Goal: Information Seeking & Learning: Learn about a topic

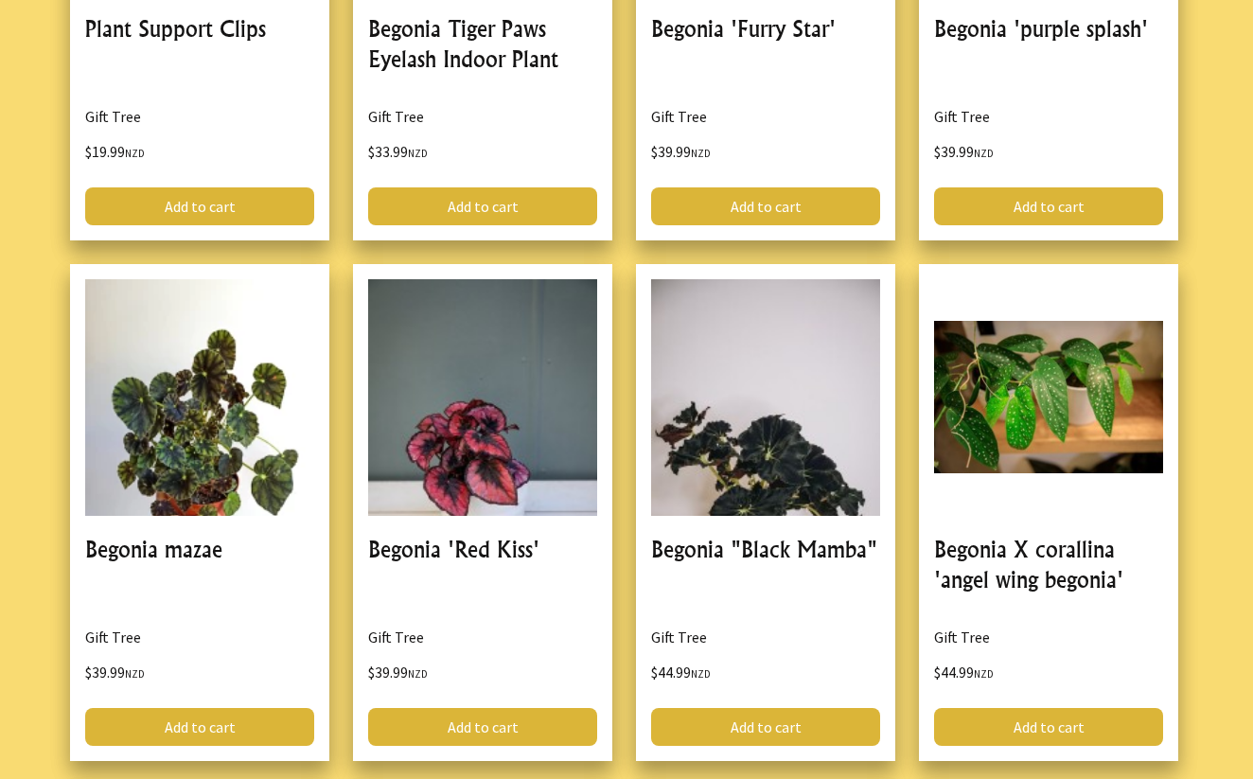
scroll to position [843, 0]
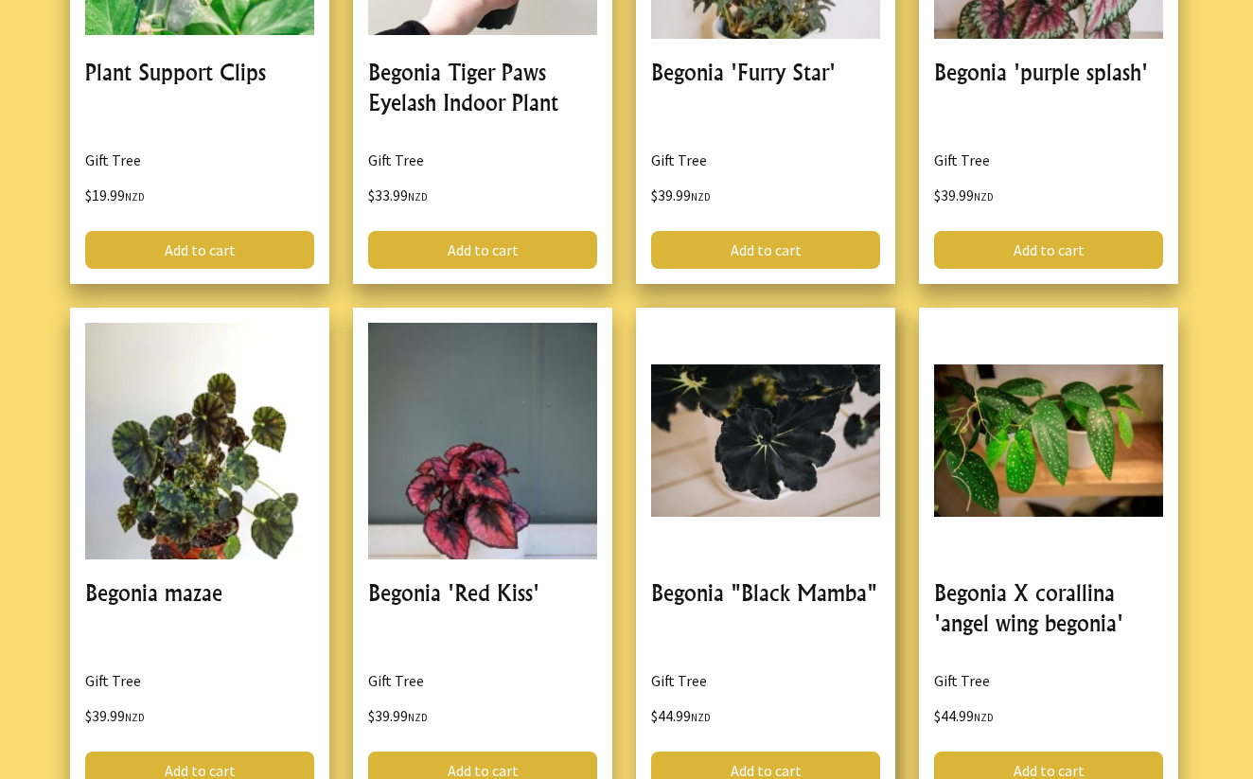
click at [775, 450] on link at bounding box center [765, 556] width 259 height 497
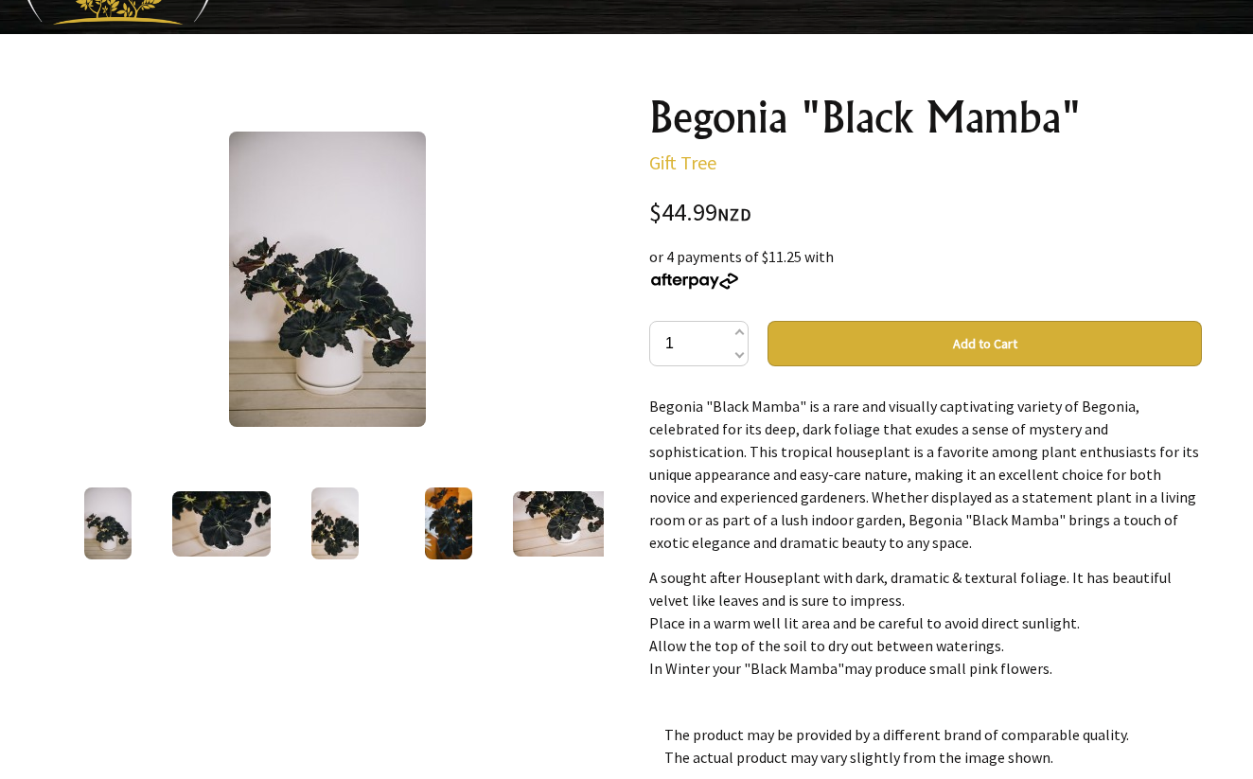
scroll to position [104, 0]
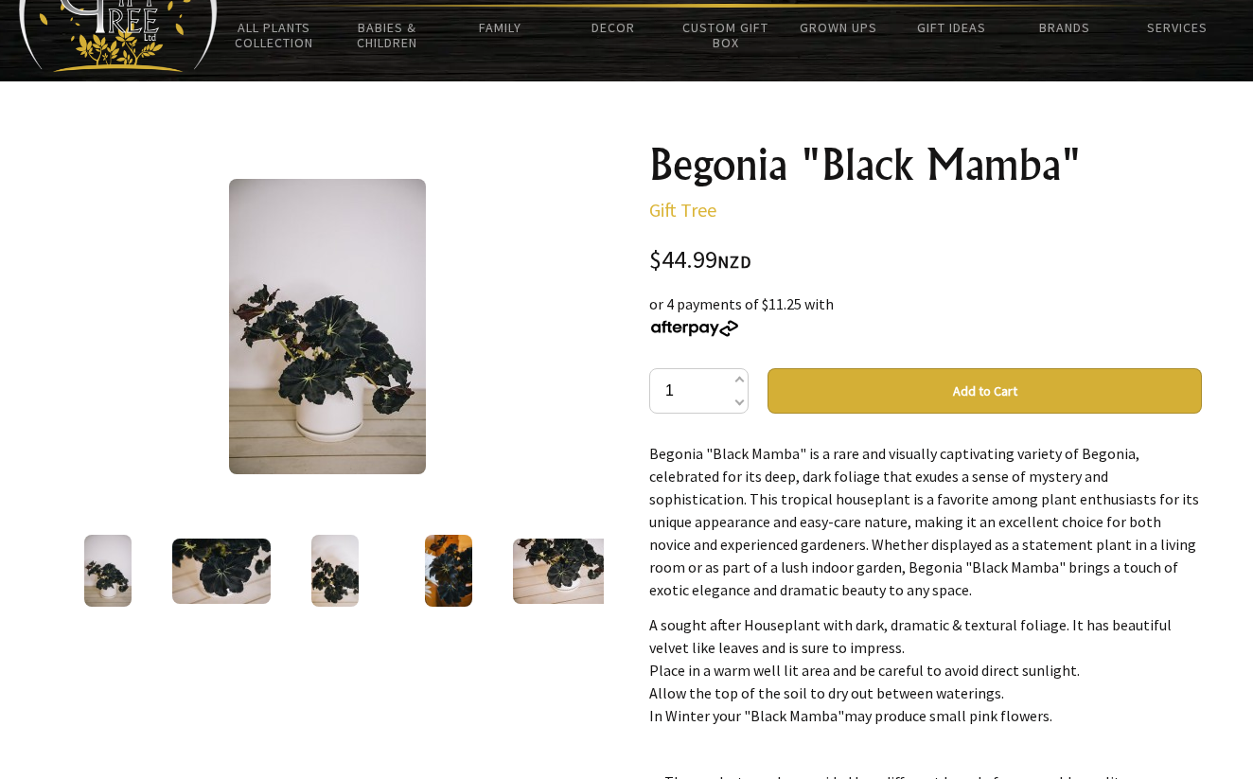
click at [339, 336] on img at bounding box center [327, 326] width 197 height 295
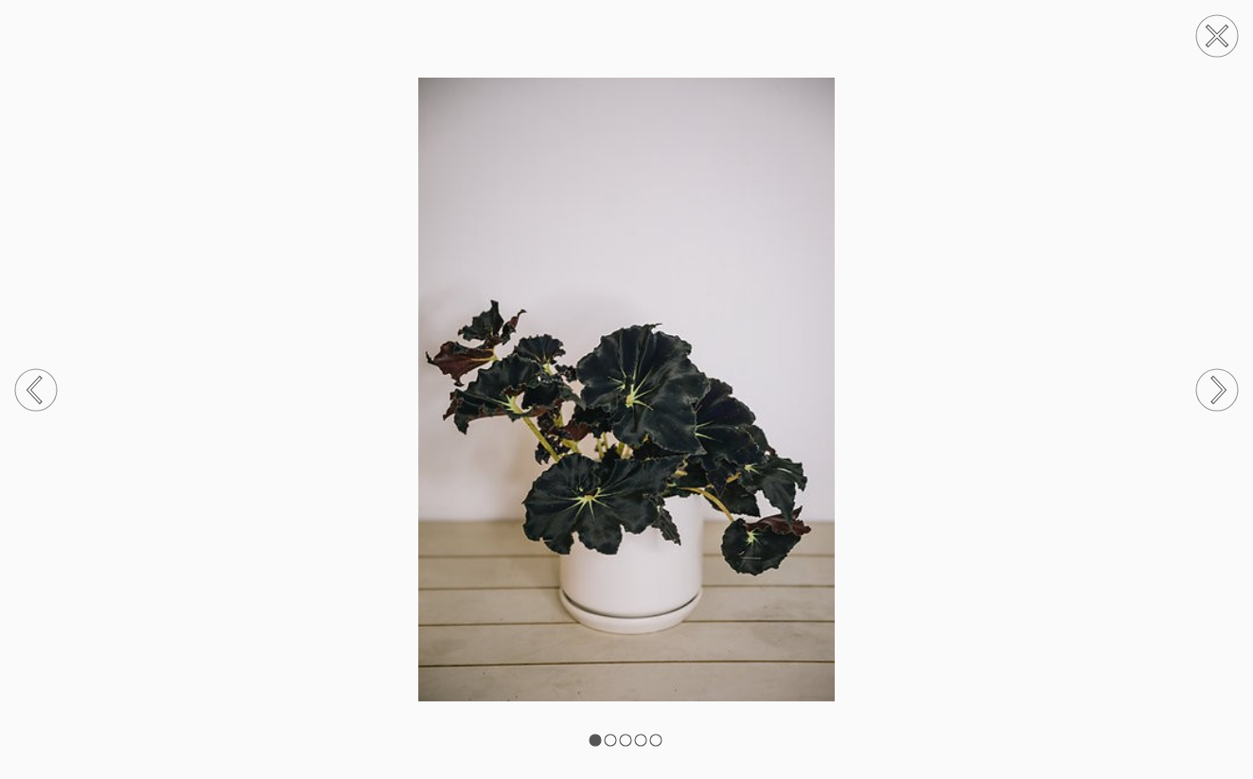
click at [1216, 378] on circle at bounding box center [1217, 390] width 42 height 42
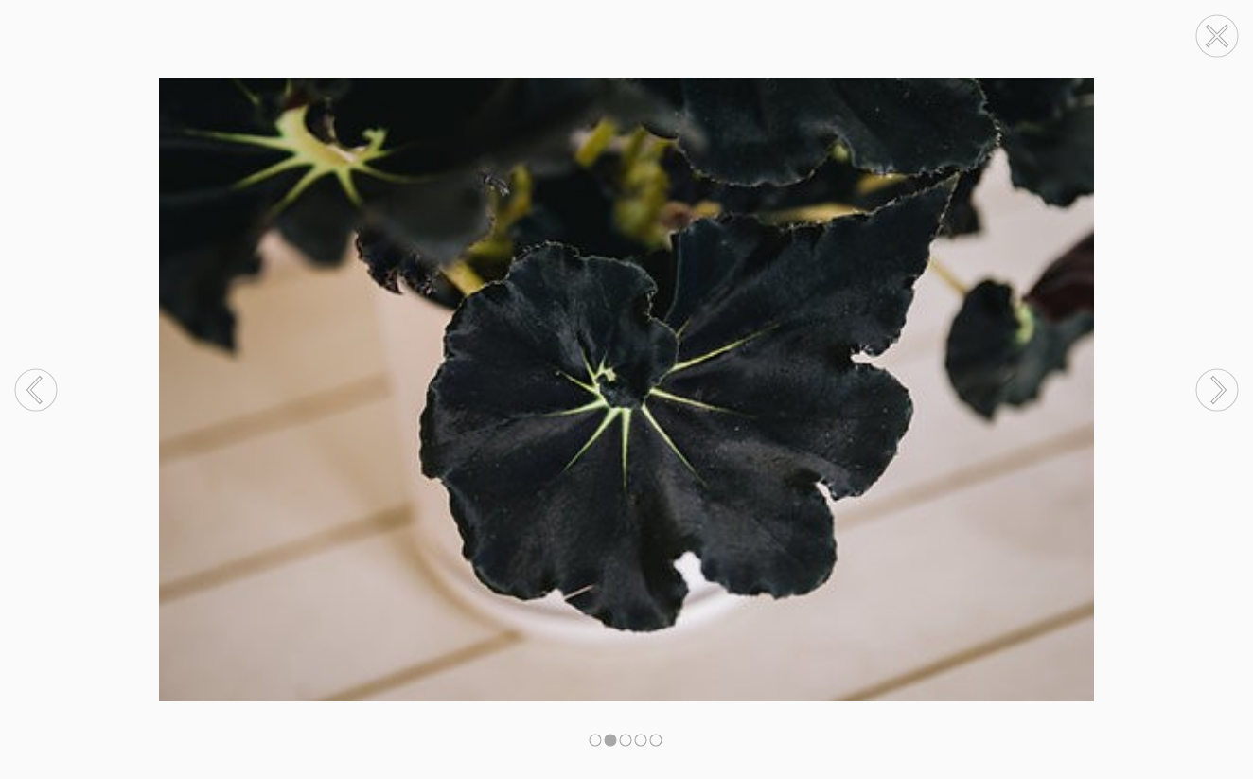
click at [1216, 378] on circle at bounding box center [1217, 390] width 42 height 42
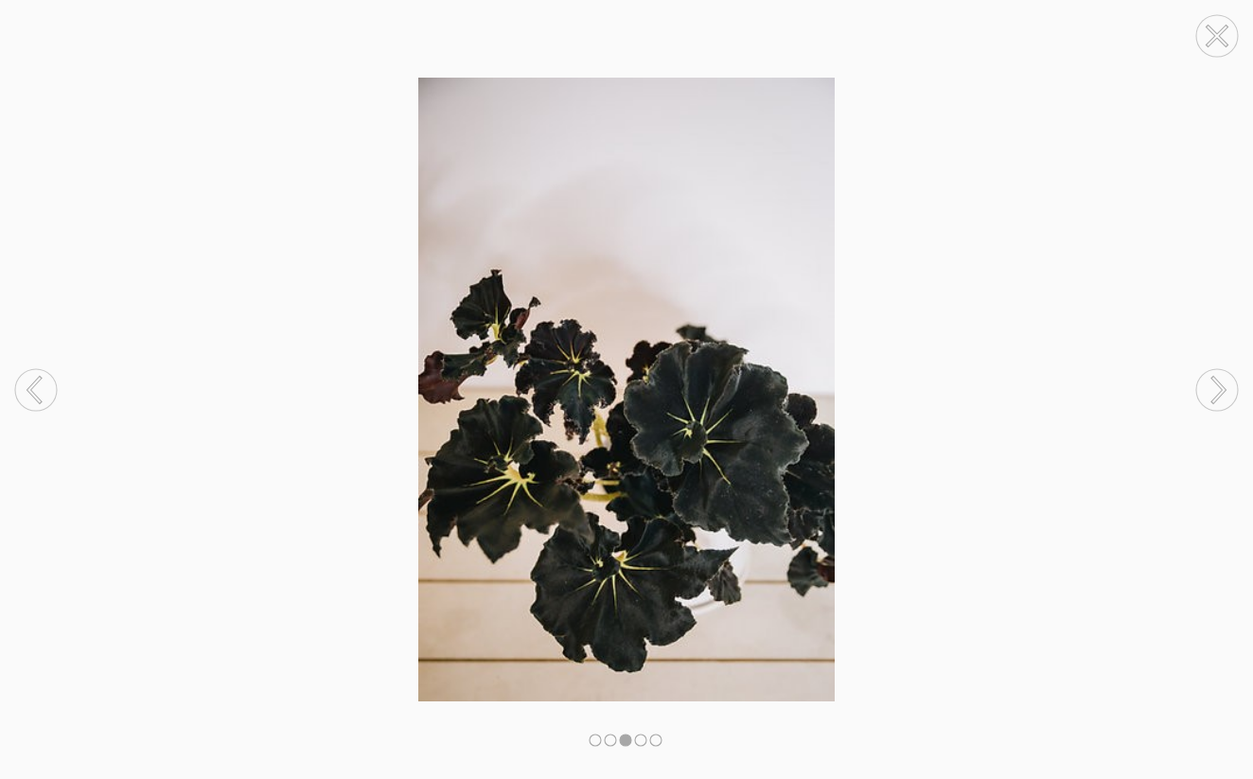
click at [1216, 378] on circle at bounding box center [1217, 390] width 42 height 42
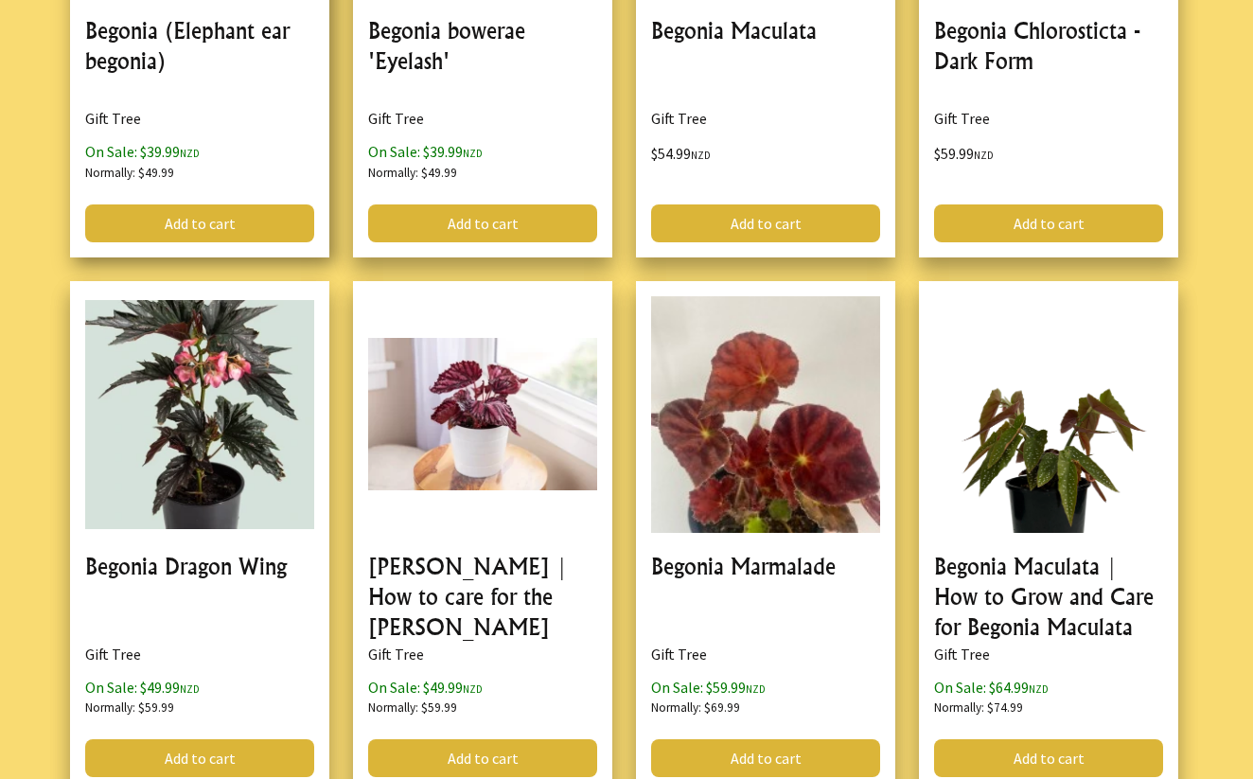
scroll to position [2447, 0]
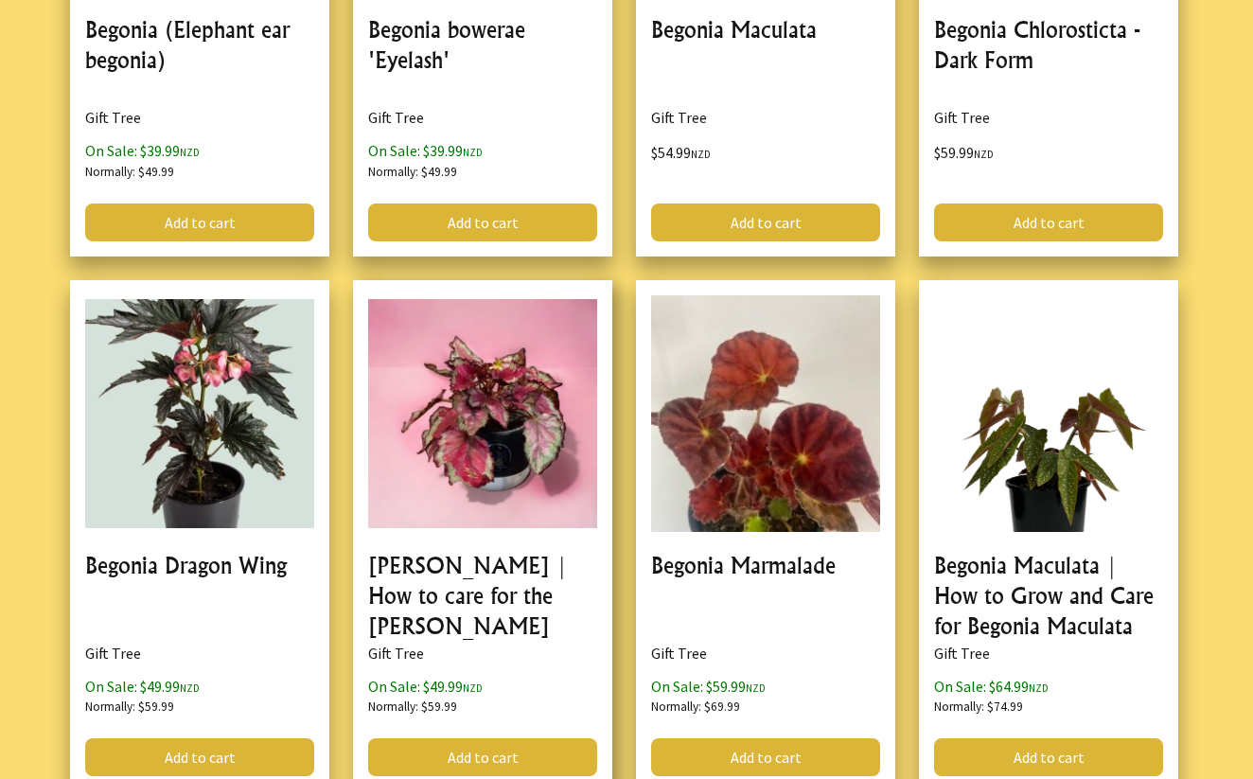
click at [447, 567] on link at bounding box center [482, 535] width 259 height 511
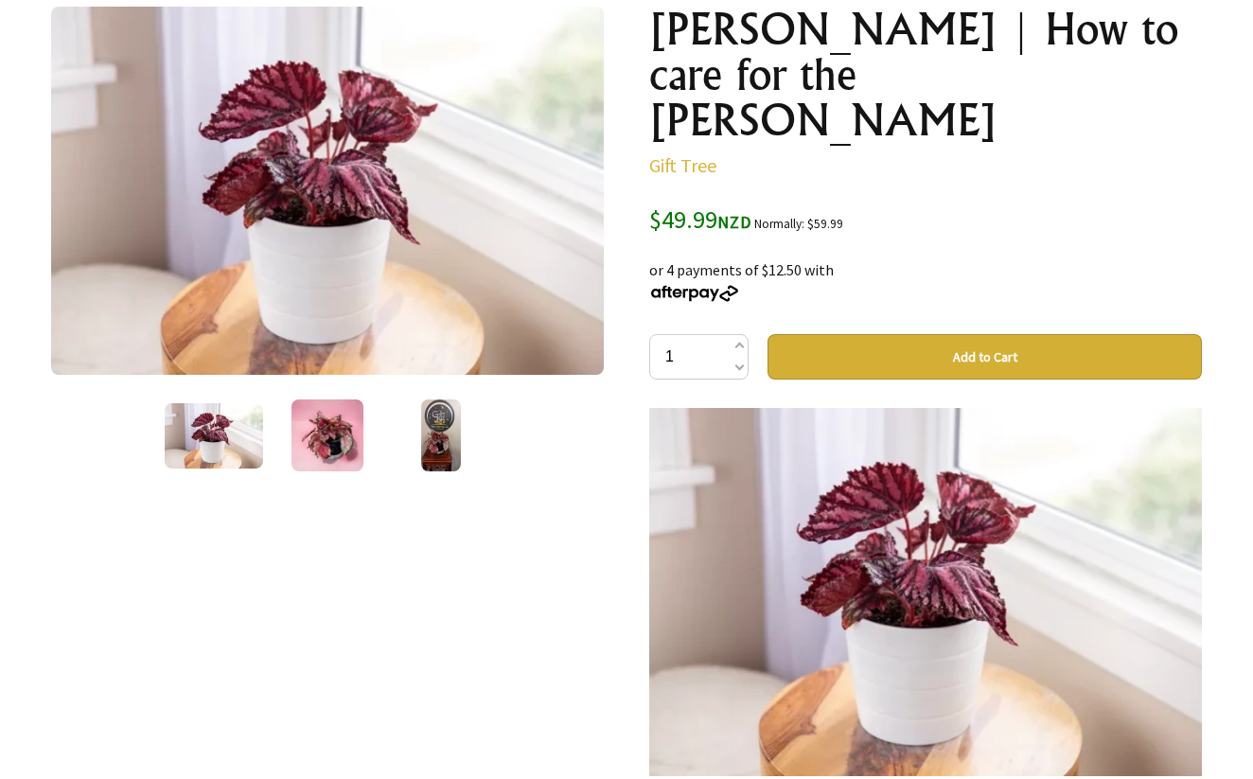
scroll to position [240, 0]
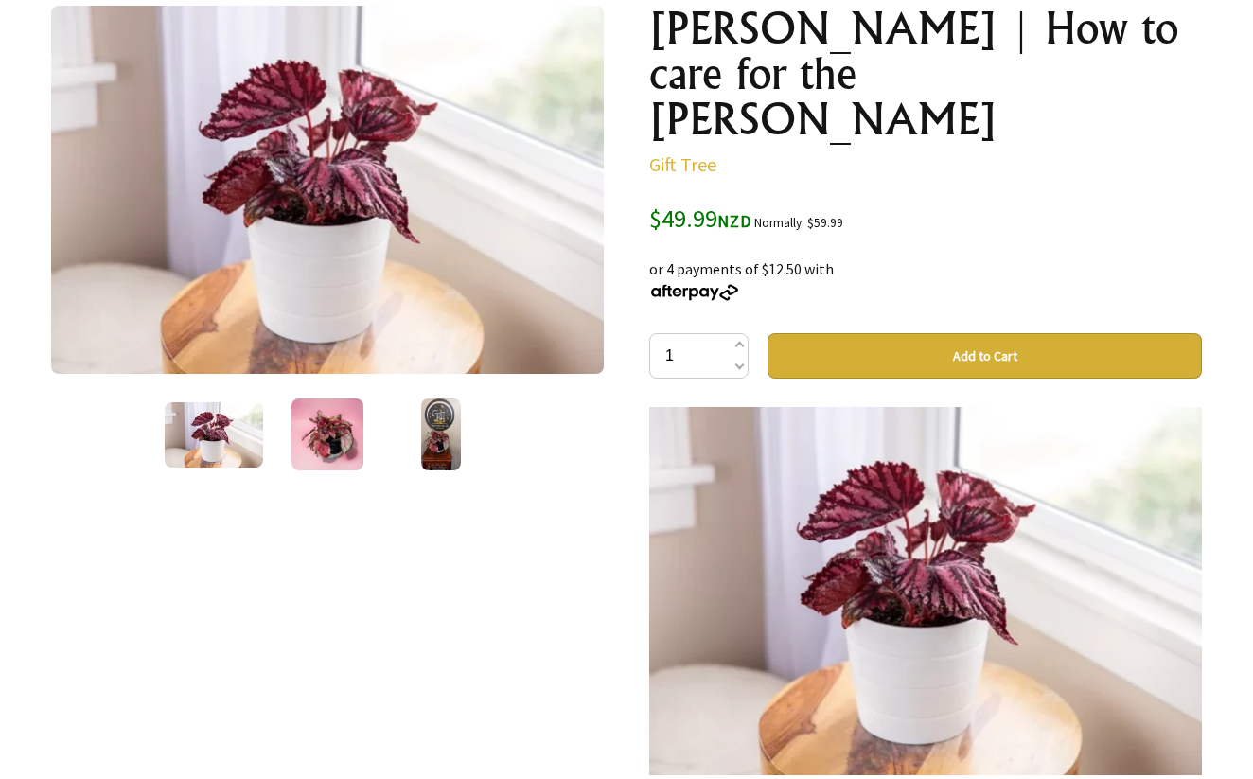
click at [339, 417] on img at bounding box center [328, 435] width 72 height 72
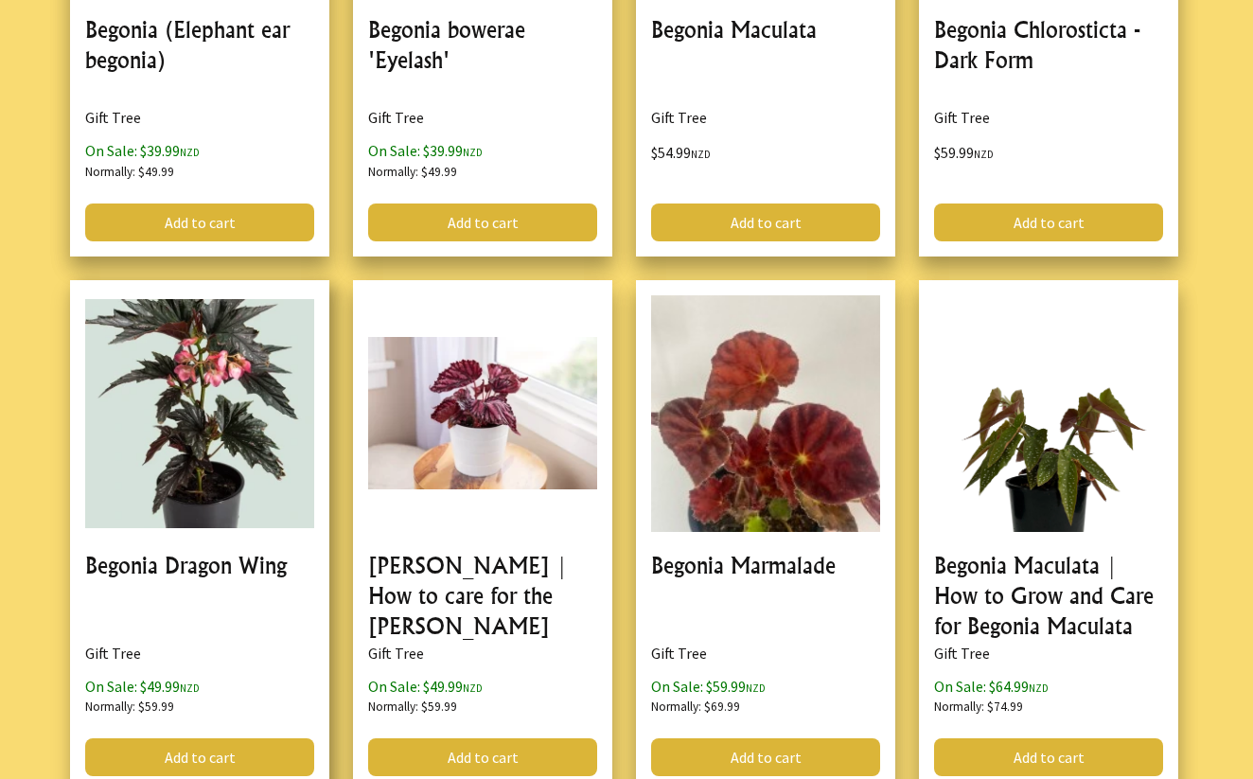
scroll to position [2447, 0]
click at [254, 476] on link at bounding box center [199, 535] width 259 height 511
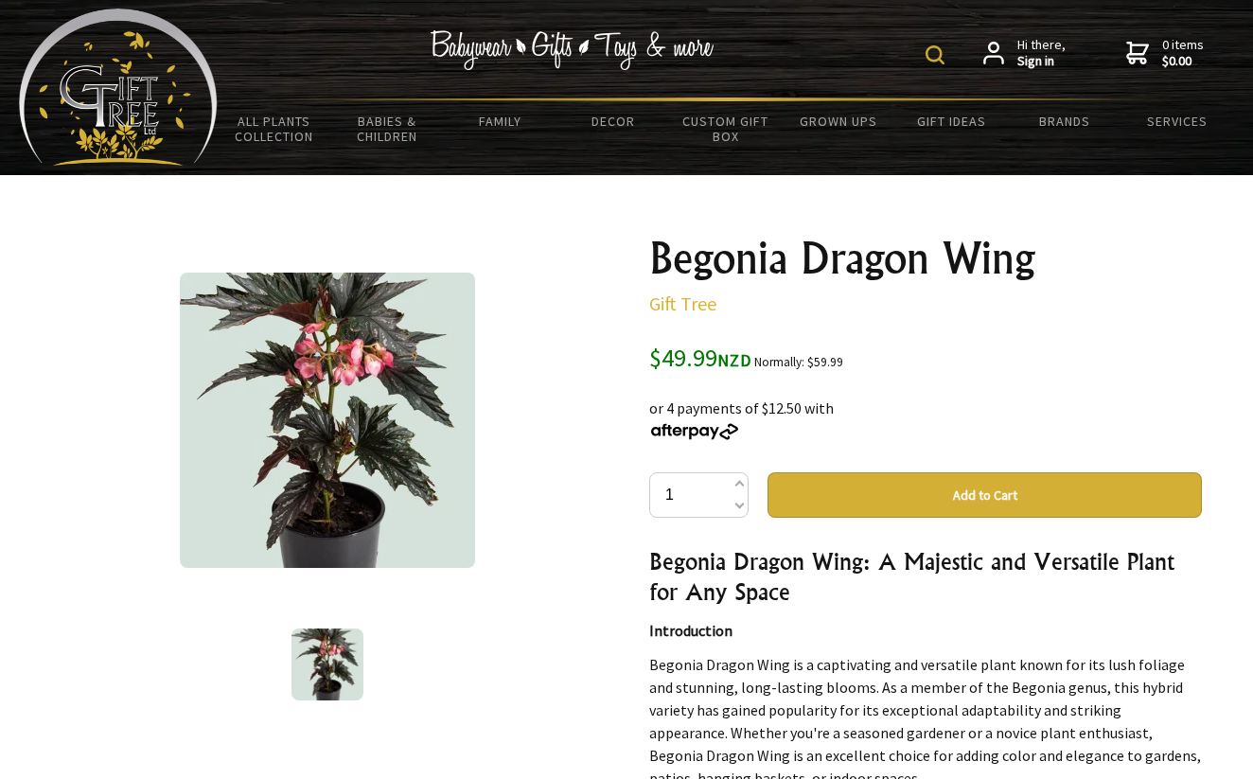
scroll to position [4, 0]
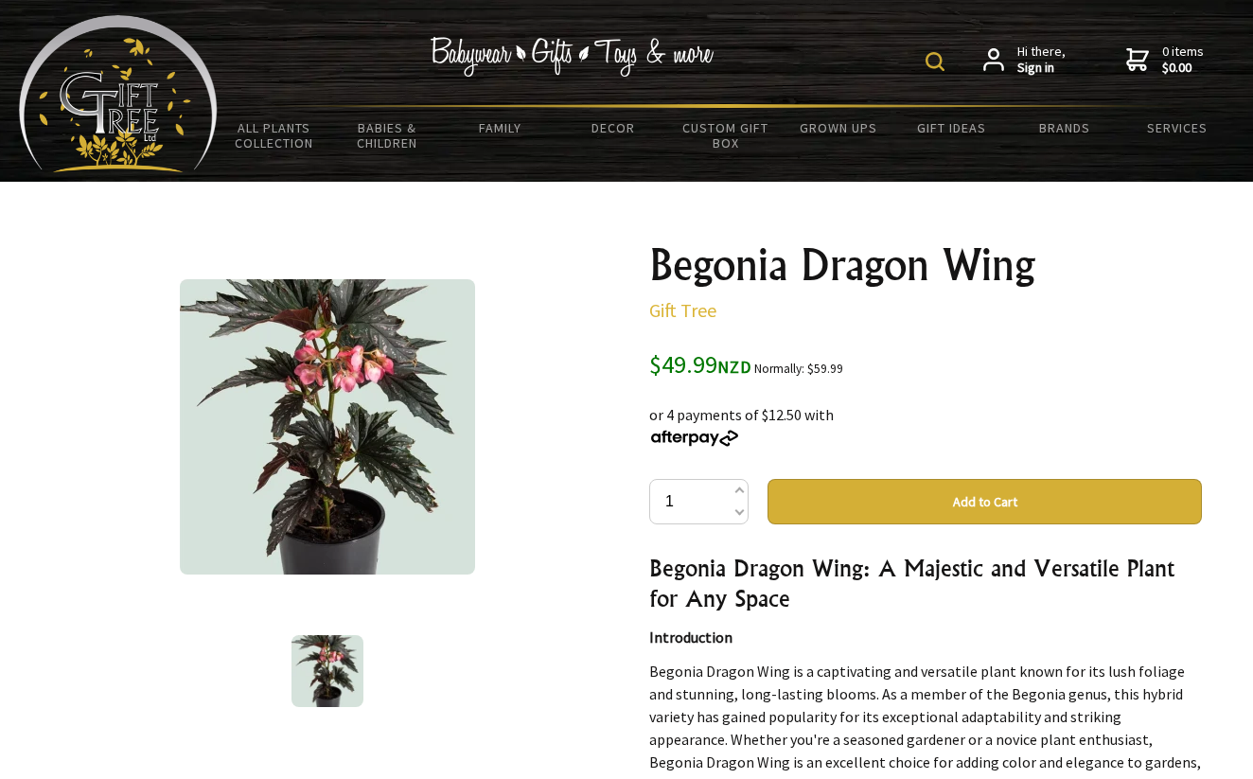
click at [352, 418] on img at bounding box center [327, 426] width 295 height 295
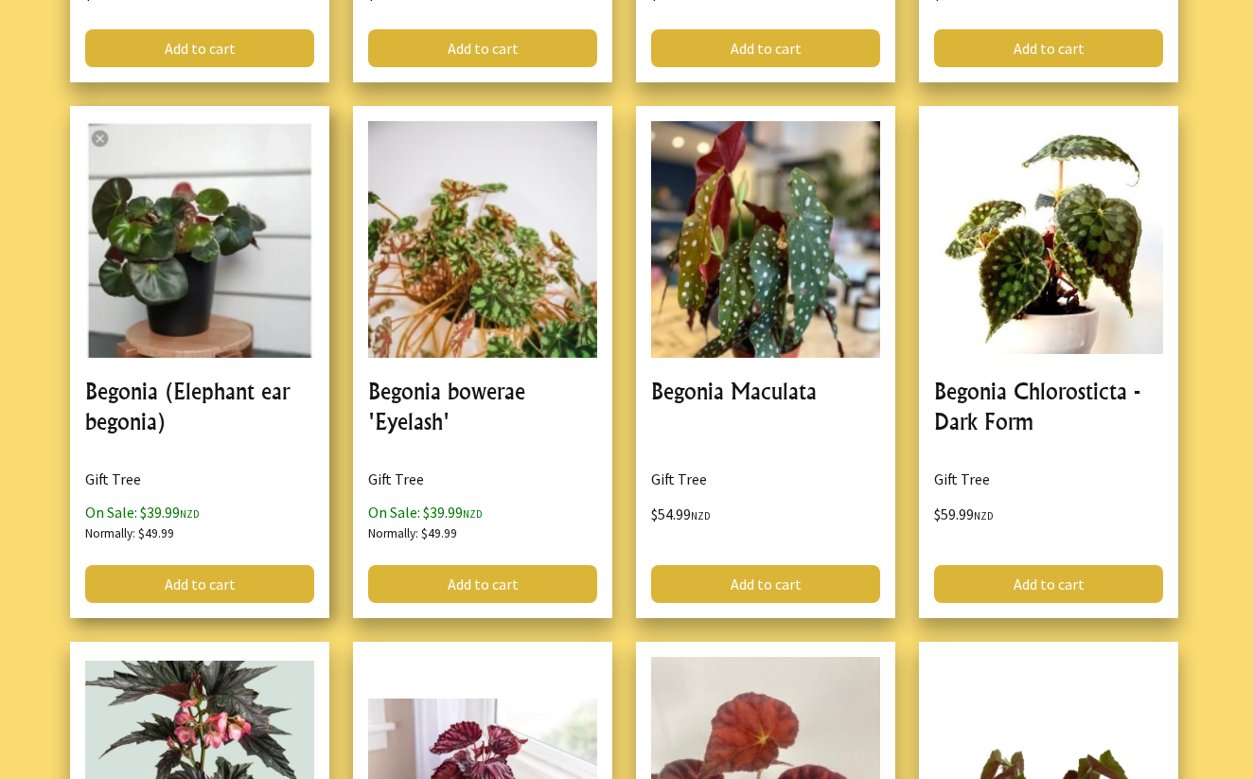
scroll to position [2065, 0]
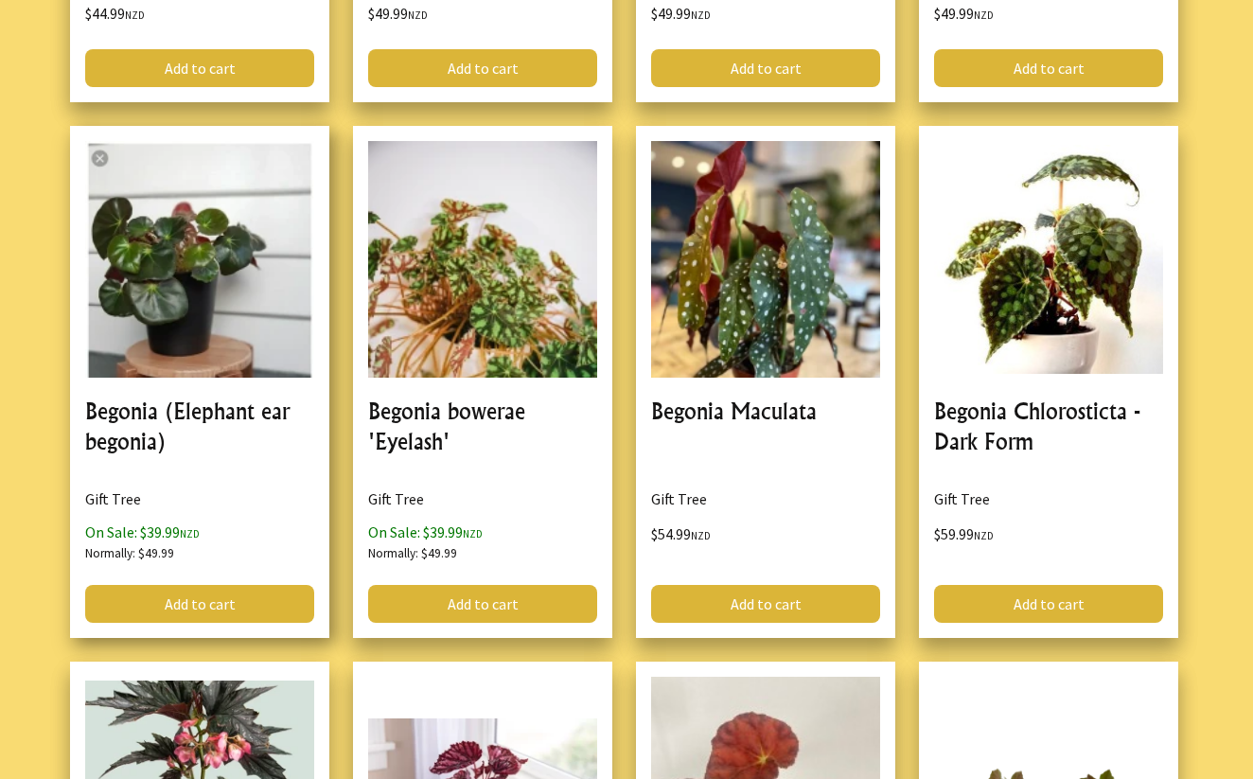
click at [200, 405] on link at bounding box center [199, 381] width 259 height 511
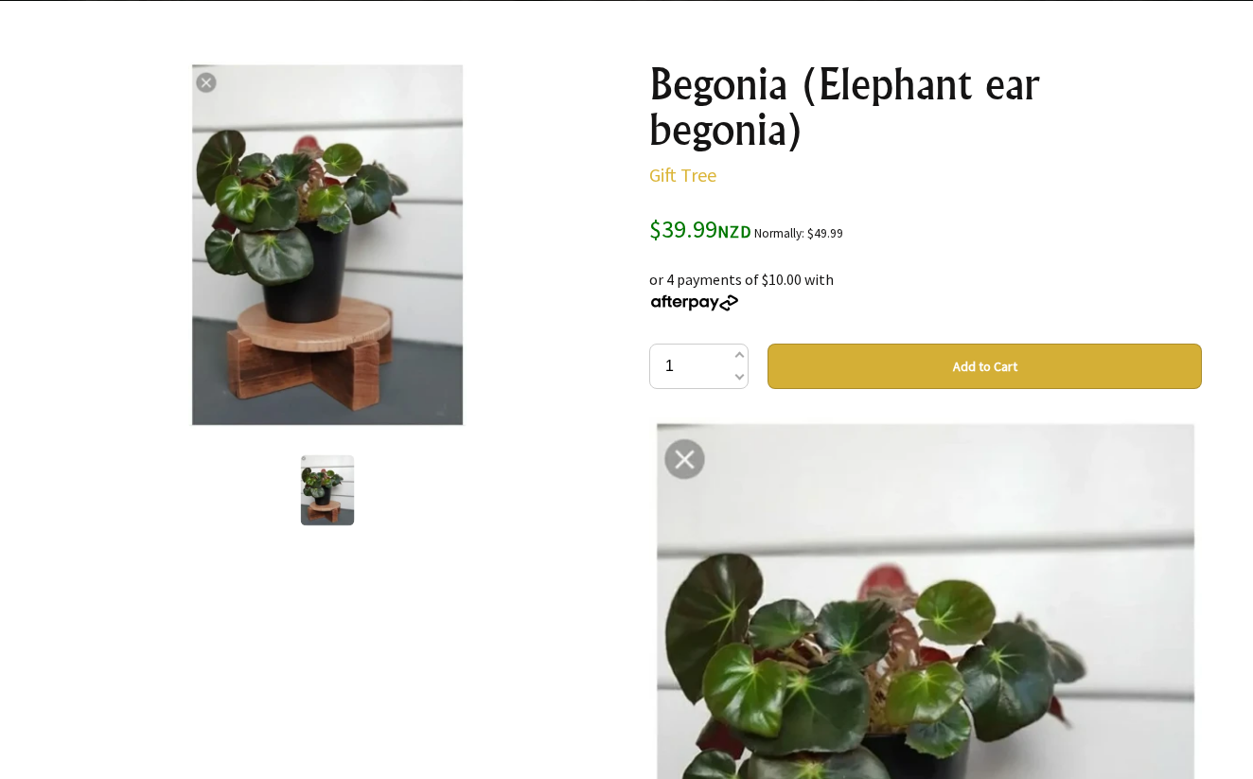
scroll to position [180, 0]
